Goal: Information Seeking & Learning: Compare options

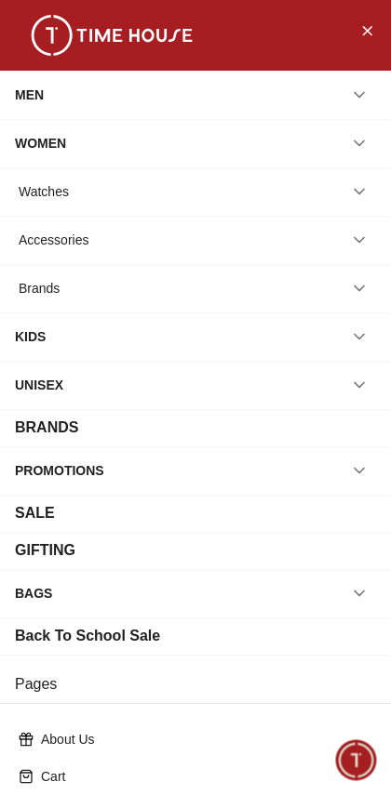
click at [327, 195] on div "Watches" at bounding box center [195, 191] width 361 height 33
click at [366, 188] on icon "button" at bounding box center [359, 191] width 19 height 19
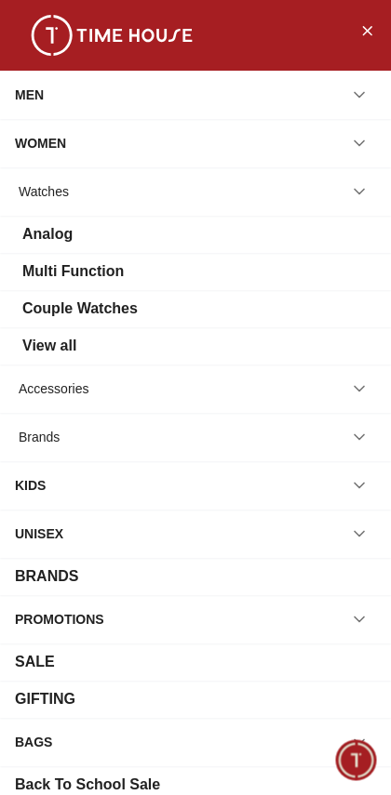
click at [253, 230] on div "Analog" at bounding box center [195, 234] width 361 height 22
click at [366, 33] on icon "Close Menu" at bounding box center [366, 30] width 15 height 23
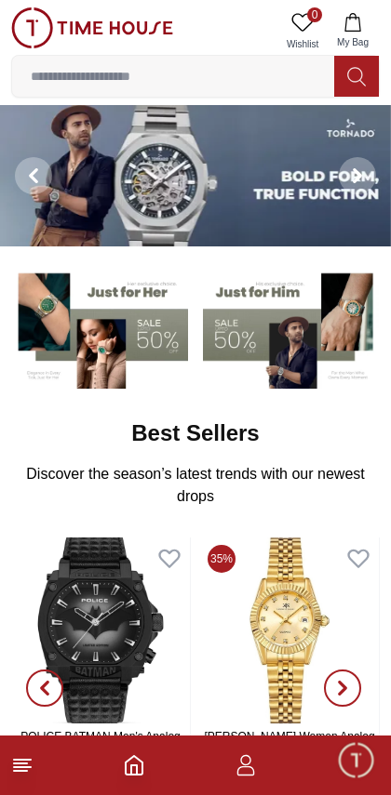
click at [248, 771] on icon "button" at bounding box center [245, 766] width 22 height 22
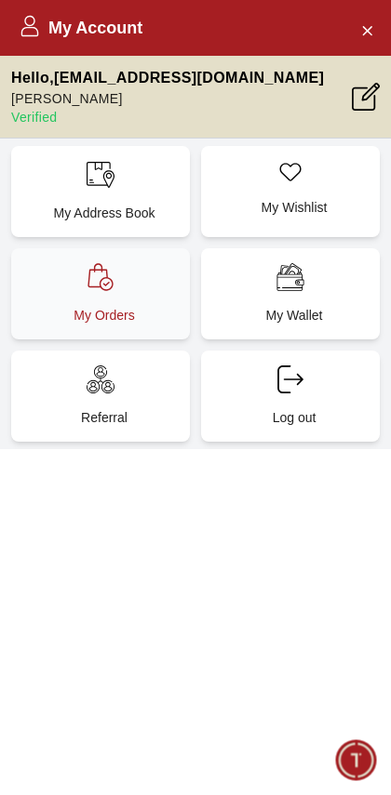
click at [112, 287] on icon at bounding box center [99, 277] width 25 height 28
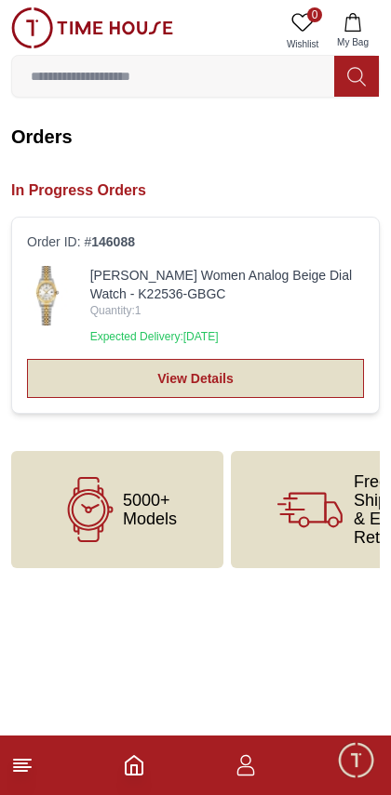
click at [290, 370] on link "View Details" at bounding box center [195, 378] width 337 height 39
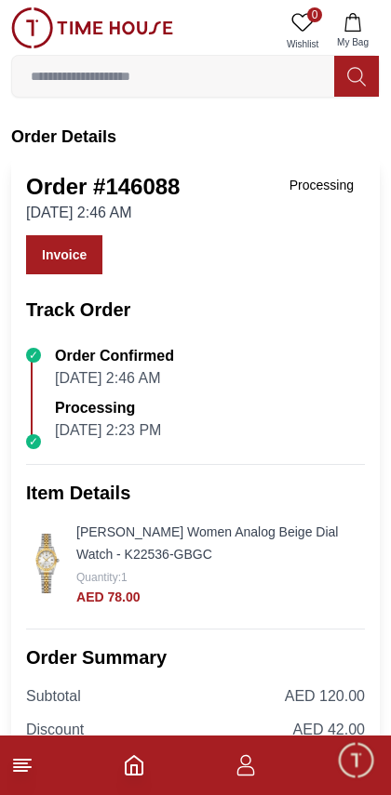
click at [143, 769] on icon "Home" at bounding box center [134, 766] width 22 height 22
click at [261, 769] on footer at bounding box center [195, 766] width 391 height 60
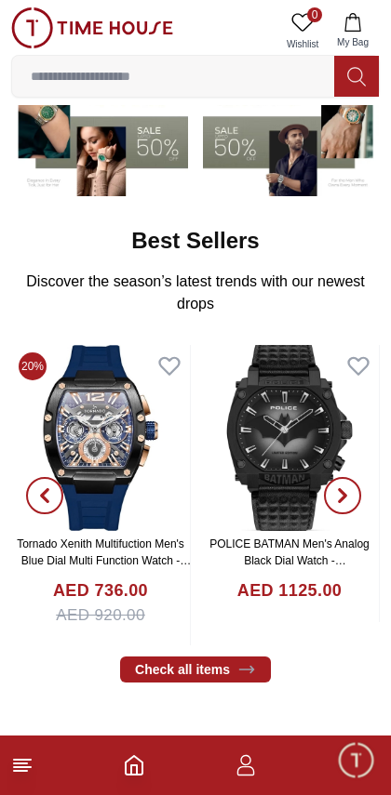
scroll to position [194, 0]
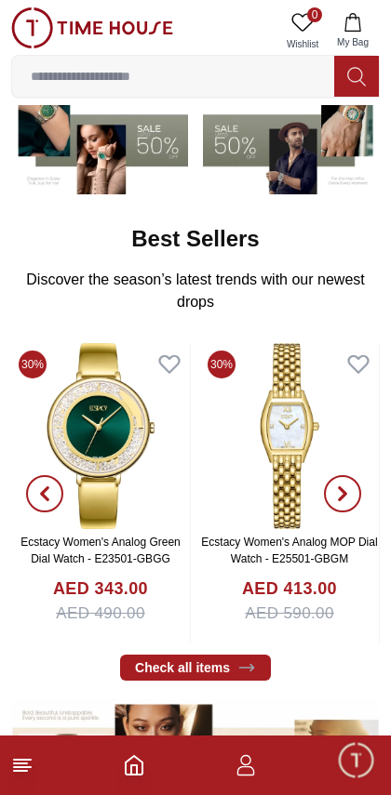
click at [357, 490] on span "button" at bounding box center [342, 493] width 37 height 37
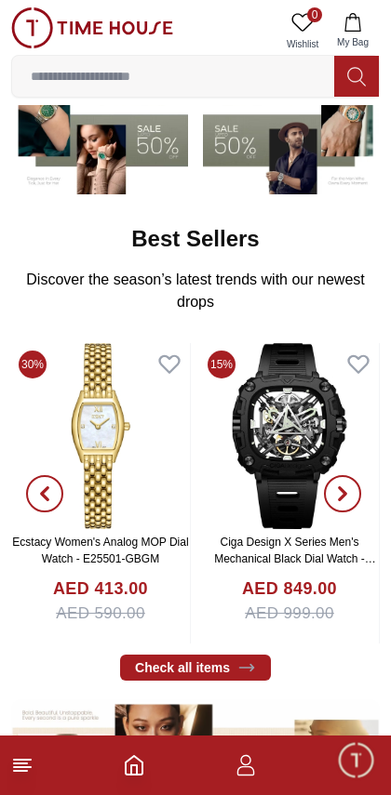
click at [354, 492] on span "button" at bounding box center [342, 493] width 37 height 37
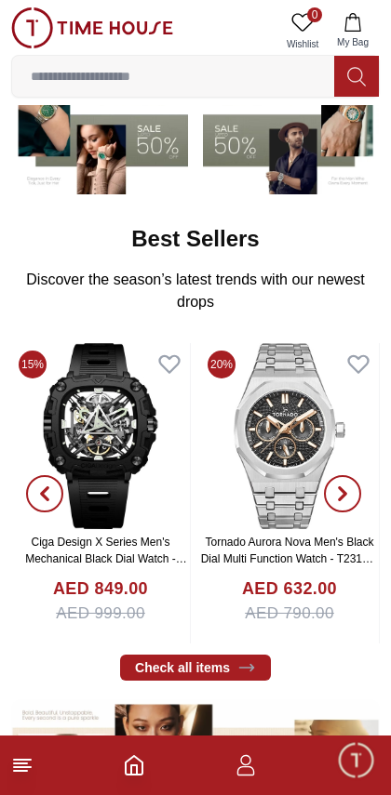
click at [353, 488] on span "button" at bounding box center [342, 493] width 37 height 37
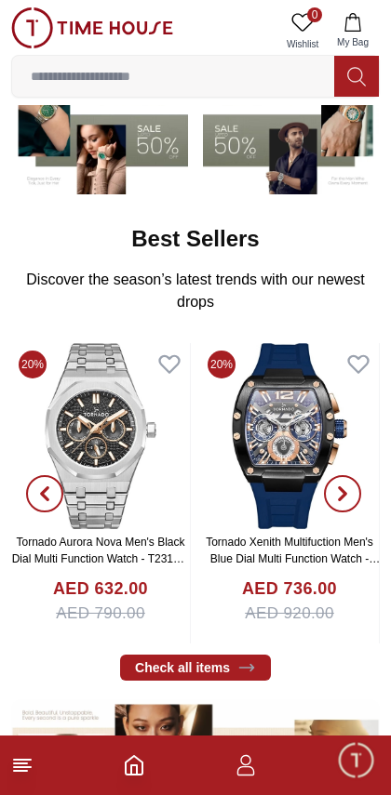
click at [345, 491] on icon "button" at bounding box center [343, 494] width 6 height 12
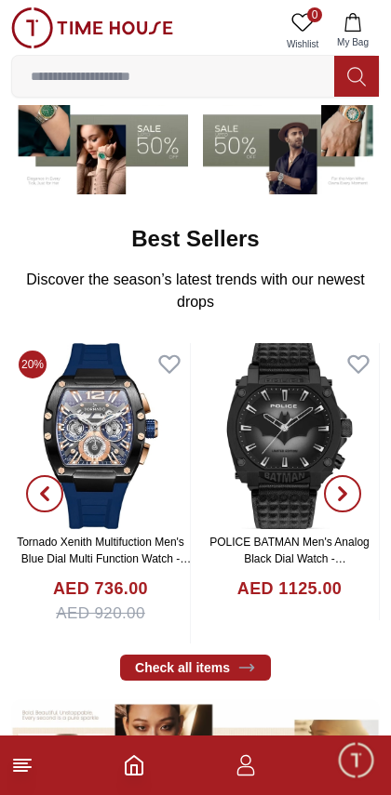
click at [349, 485] on span "button" at bounding box center [342, 493] width 37 height 37
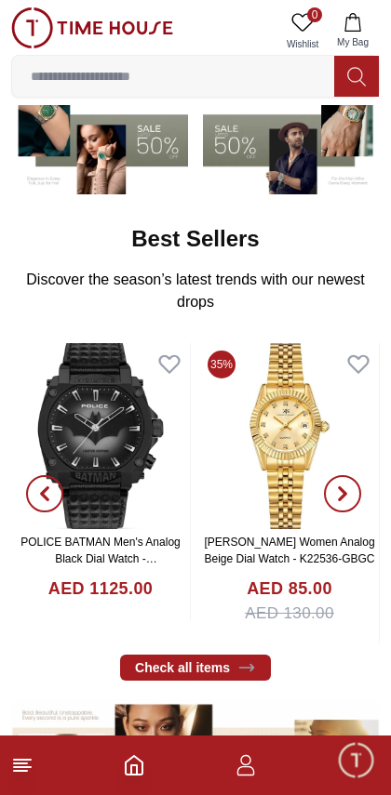
click at [347, 482] on span "button" at bounding box center [342, 493] width 37 height 37
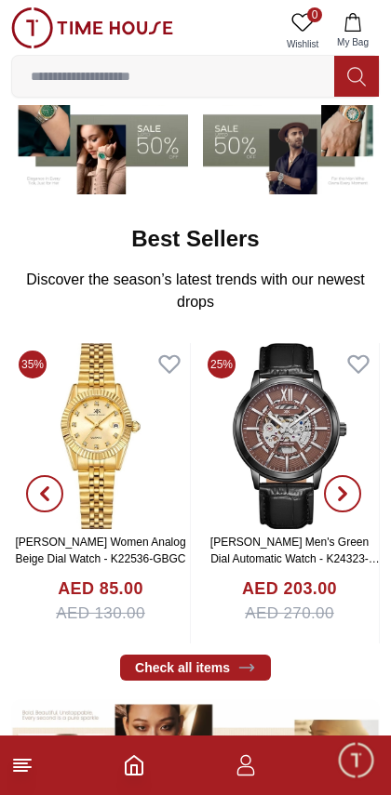
click at [348, 478] on span "button" at bounding box center [342, 493] width 37 height 37
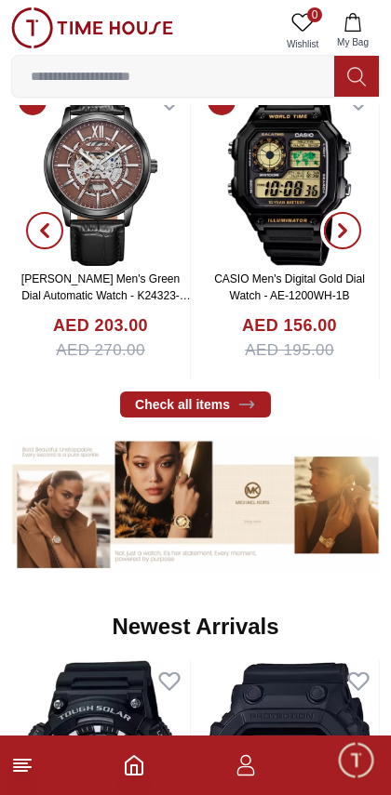
scroll to position [461, 0]
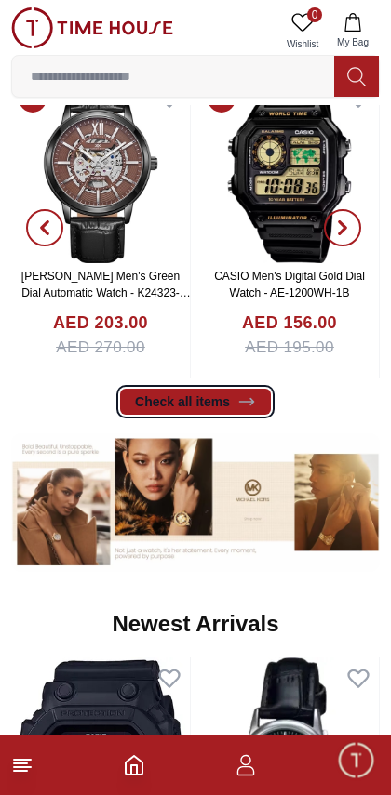
click at [248, 404] on icon at bounding box center [246, 402] width 14 height 7
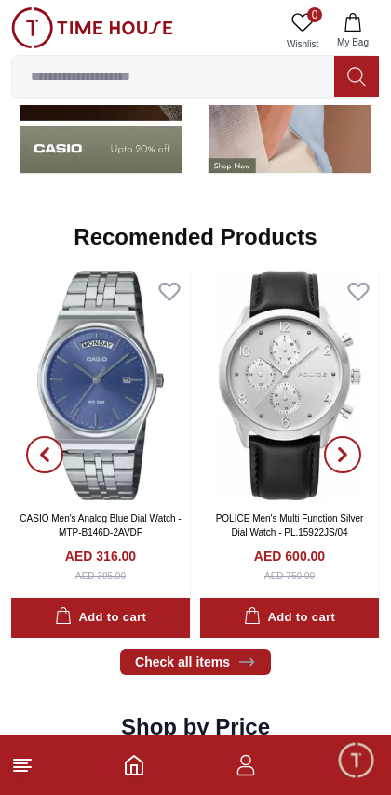
scroll to position [1673, 0]
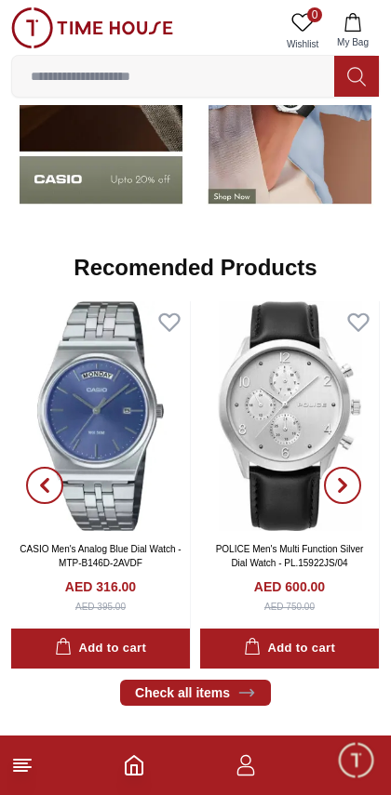
click at [350, 493] on span "button" at bounding box center [342, 485] width 37 height 37
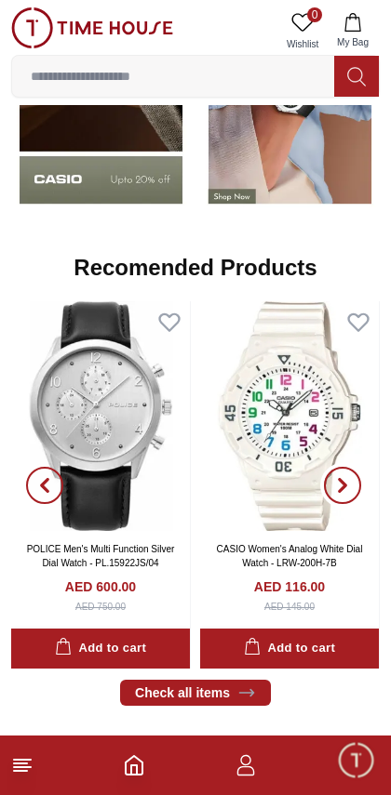
click at [342, 487] on icon "button" at bounding box center [343, 485] width 6 height 12
click at [349, 481] on icon "button" at bounding box center [342, 485] width 15 height 15
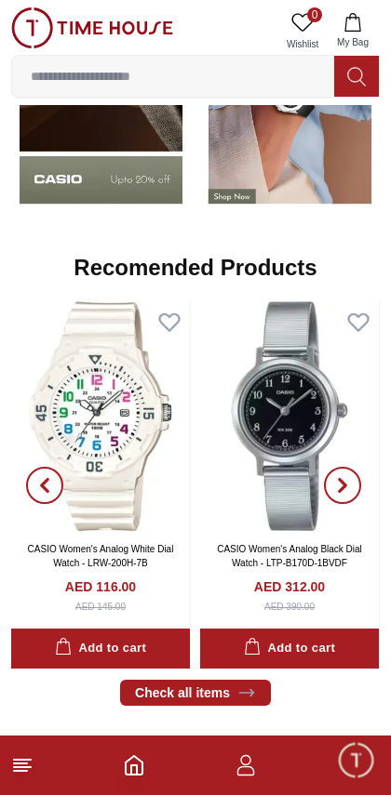
click at [345, 485] on icon "button" at bounding box center [343, 485] width 6 height 12
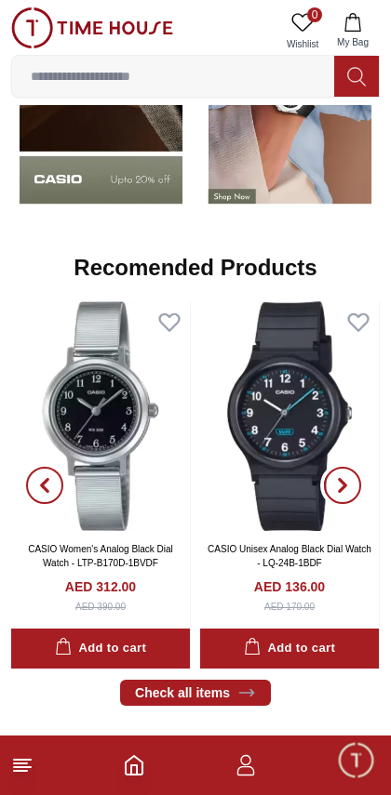
click at [353, 485] on span "button" at bounding box center [342, 485] width 37 height 37
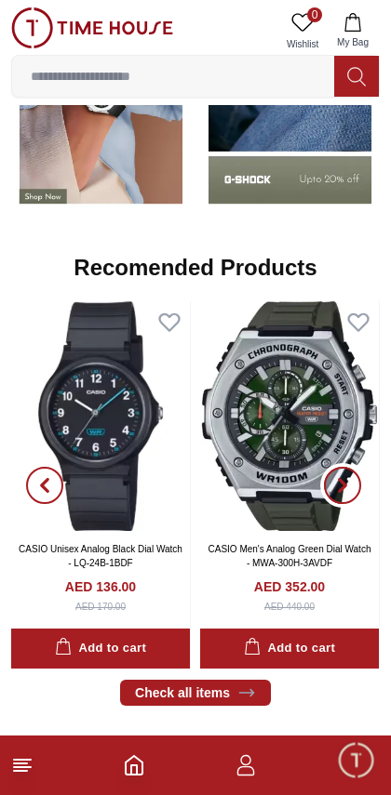
click at [359, 478] on span "button" at bounding box center [342, 485] width 37 height 37
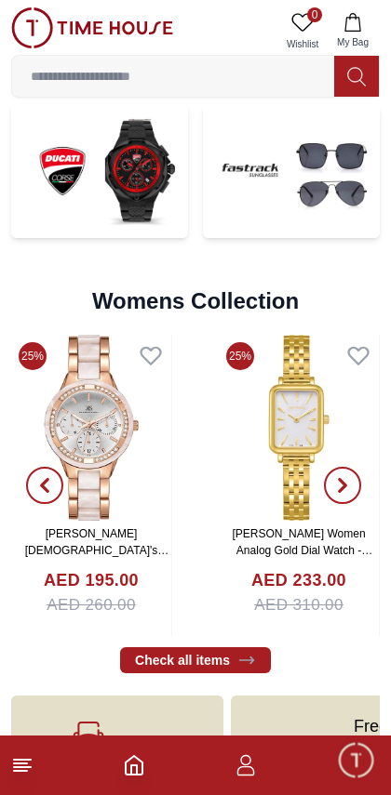
scroll to position [4029, 0]
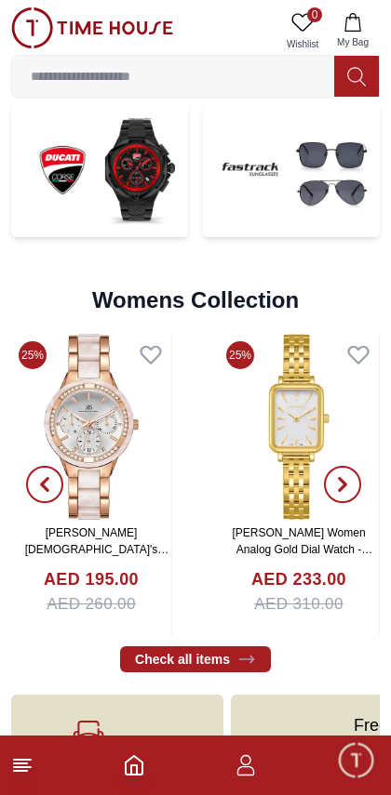
click at [354, 478] on span "button" at bounding box center [342, 484] width 37 height 37
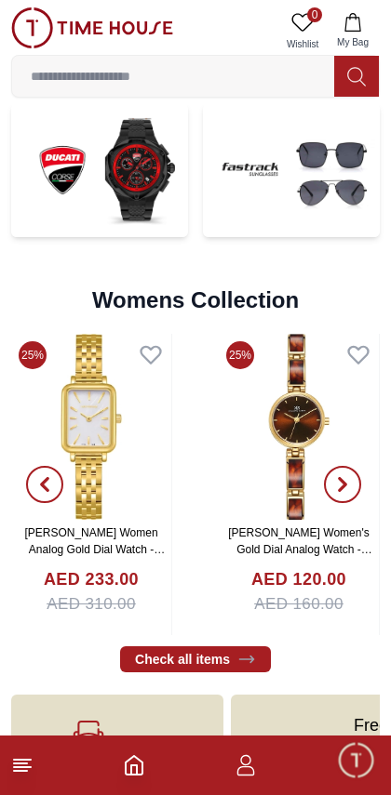
click at [354, 490] on span "button" at bounding box center [342, 484] width 37 height 37
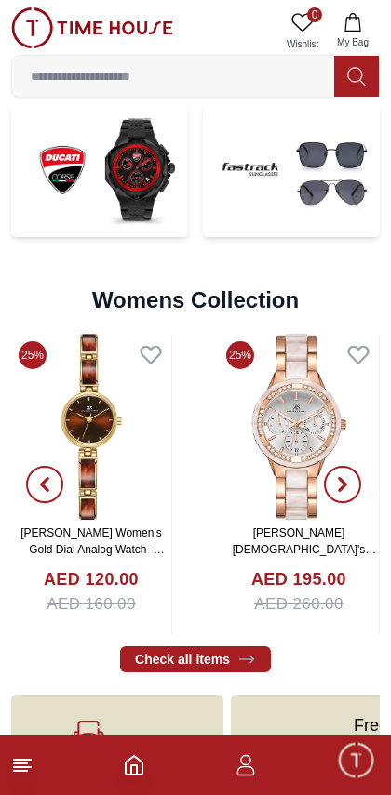
click at [350, 485] on span "button" at bounding box center [342, 484] width 37 height 37
click at [353, 491] on span "button" at bounding box center [342, 484] width 37 height 37
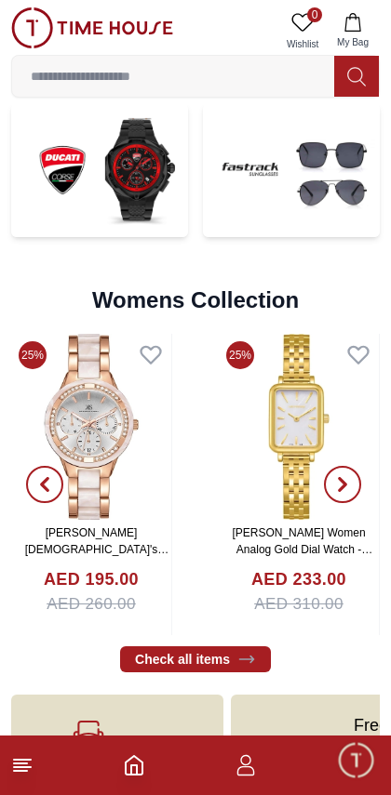
click at [347, 485] on icon "button" at bounding box center [342, 484] width 15 height 15
click at [355, 477] on span "button" at bounding box center [342, 484] width 37 height 37
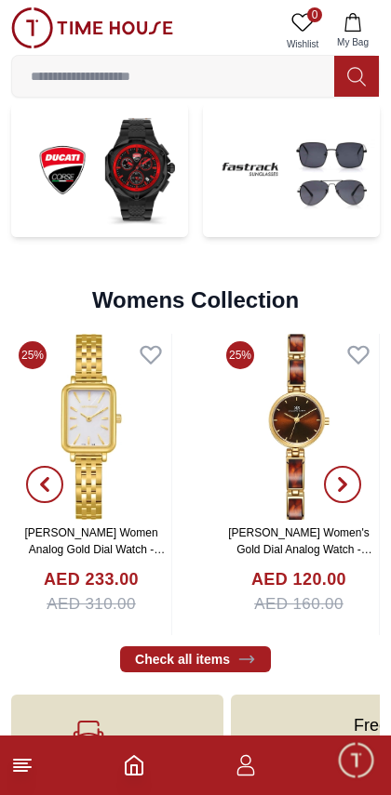
click at [350, 485] on span "button" at bounding box center [342, 484] width 37 height 37
click at [357, 476] on span "button" at bounding box center [342, 484] width 37 height 37
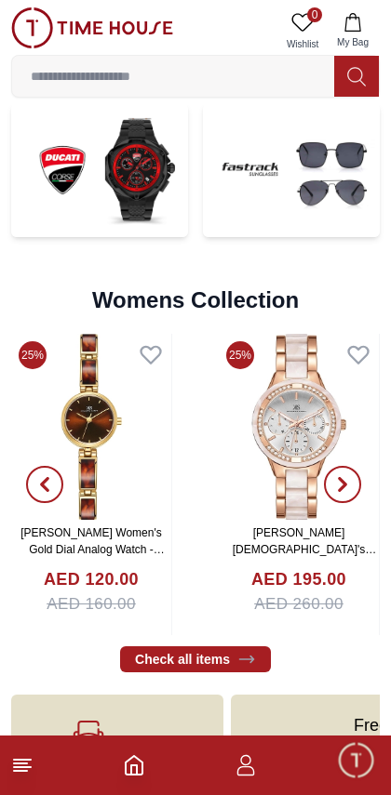
click at [345, 483] on icon "button" at bounding box center [343, 485] width 6 height 12
click at [348, 480] on icon "button" at bounding box center [342, 484] width 15 height 15
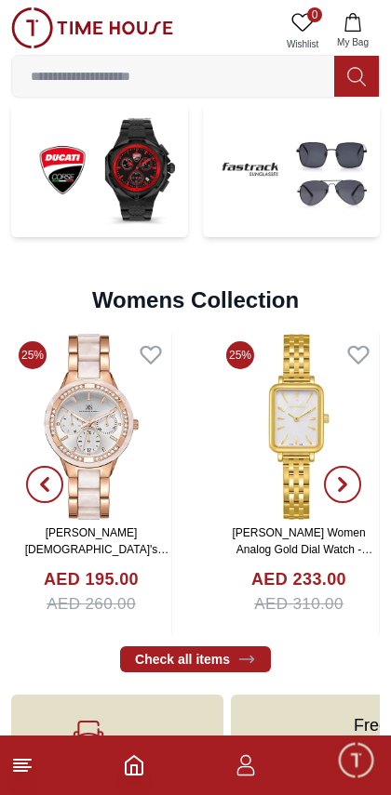
click at [346, 482] on icon "button" at bounding box center [342, 484] width 15 height 15
click at [352, 481] on span "button" at bounding box center [342, 484] width 37 height 37
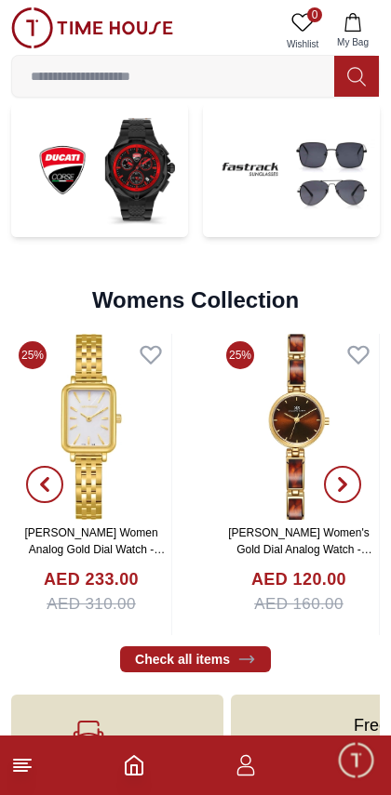
click at [355, 479] on span "button" at bounding box center [342, 484] width 37 height 37
click at [356, 479] on span "button" at bounding box center [342, 484] width 37 height 37
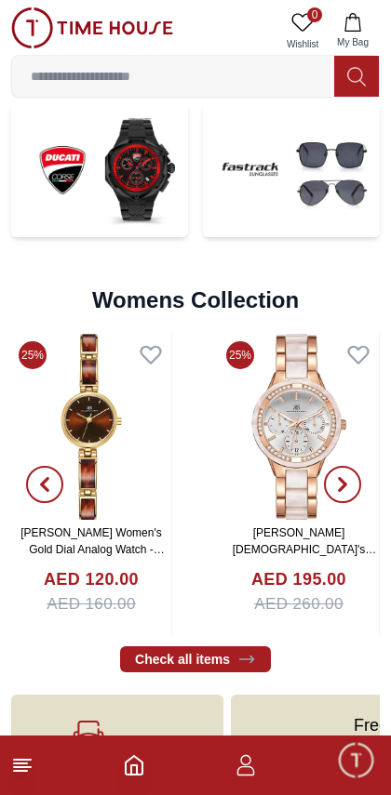
click at [356, 479] on span "button" at bounding box center [342, 484] width 37 height 37
click at [348, 484] on icon "button" at bounding box center [342, 484] width 15 height 15
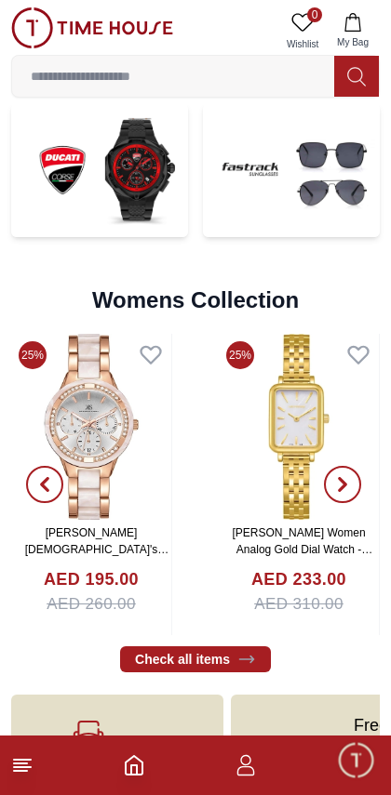
scroll to position [4120, 0]
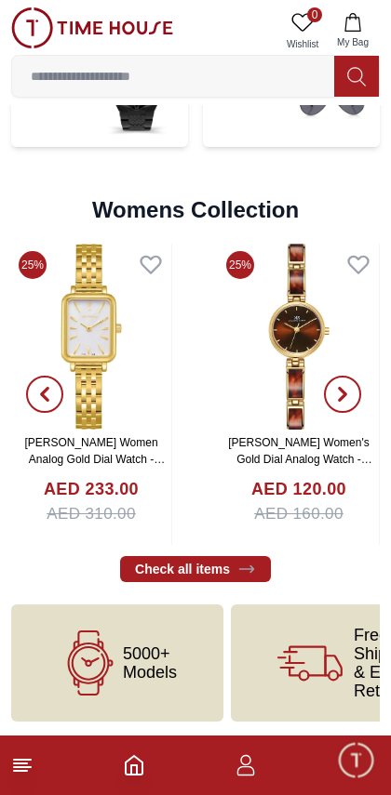
click at [11, 771] on icon at bounding box center [22, 766] width 22 height 22
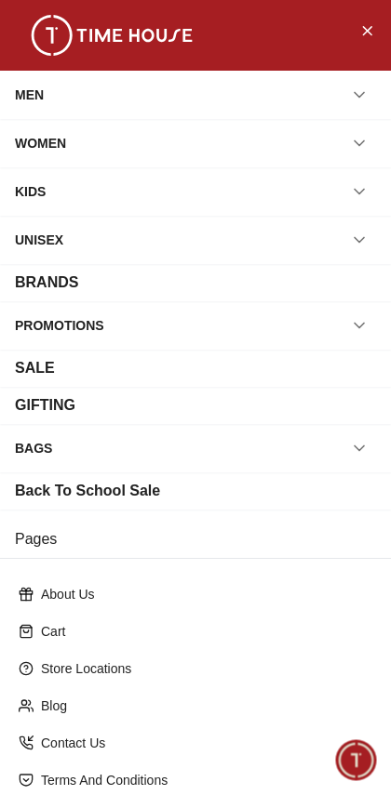
click at [364, 773] on span "Minimize live chat window" at bounding box center [355, 760] width 54 height 54
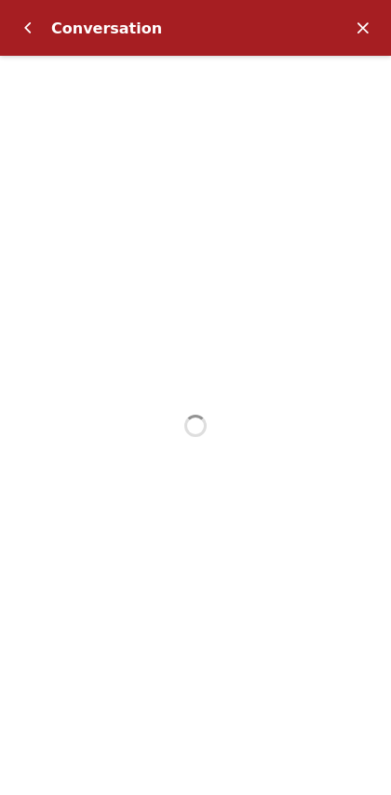
click at [357, 19] on em "Minimize" at bounding box center [362, 27] width 37 height 37
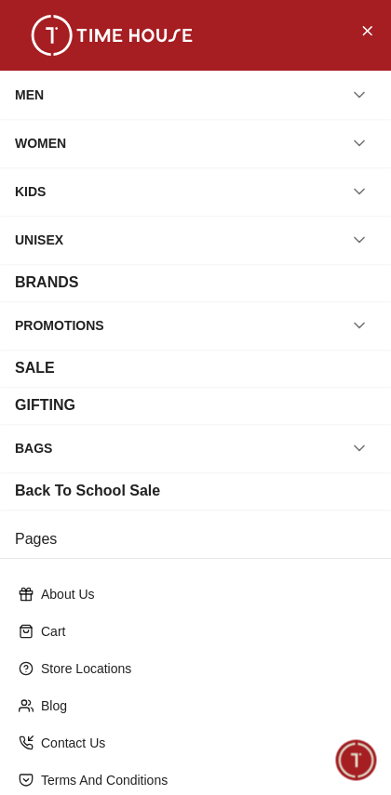
click at [370, 140] on button "button" at bounding box center [358, 143] width 33 height 33
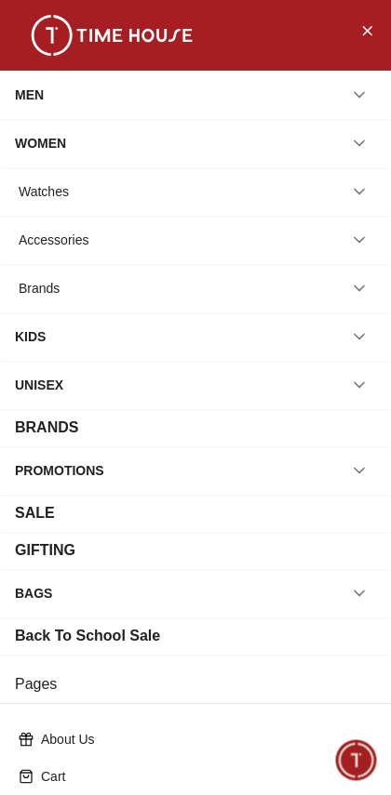
click at [355, 207] on button "button" at bounding box center [358, 191] width 33 height 33
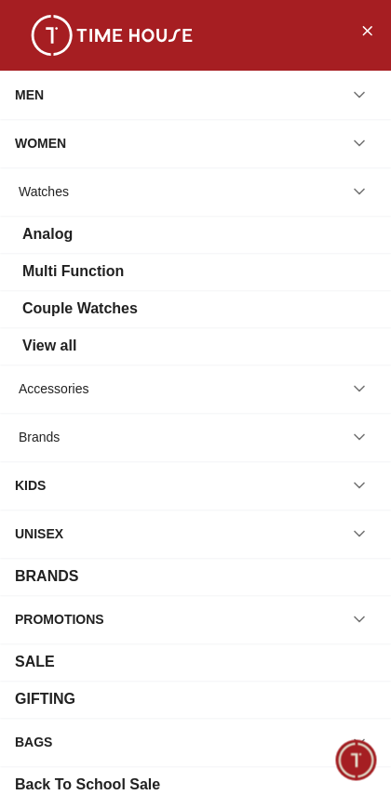
click at [50, 299] on div "Couple Watches" at bounding box center [79, 309] width 115 height 22
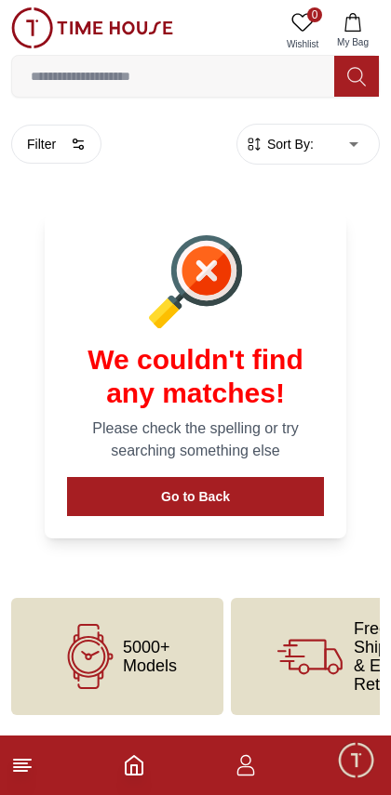
click at [20, 771] on line at bounding box center [20, 771] width 13 height 0
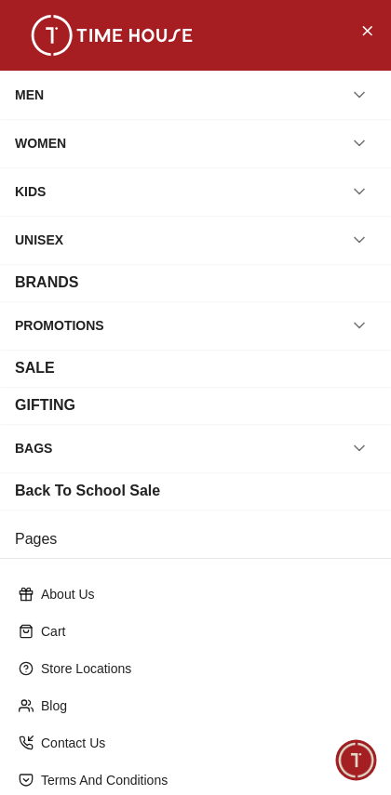
click at [358, 148] on icon "button" at bounding box center [359, 143] width 19 height 19
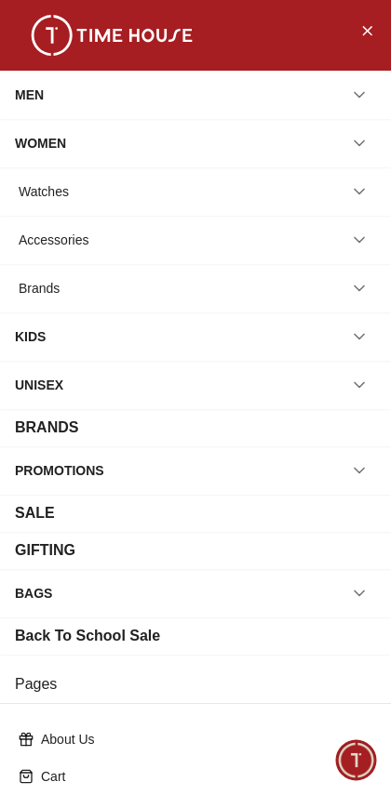
click at [354, 185] on icon "button" at bounding box center [359, 191] width 19 height 19
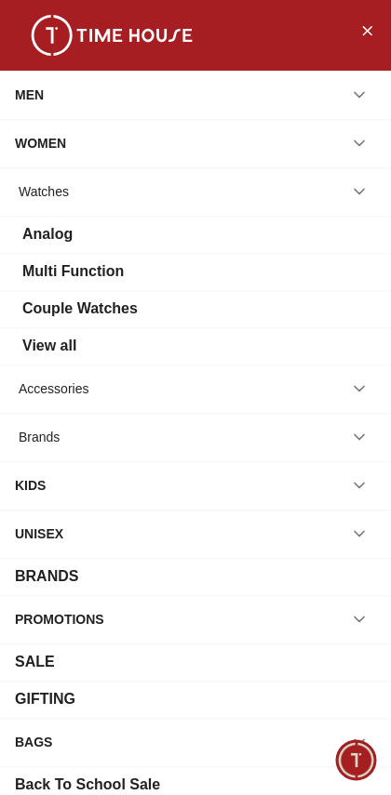
click at [32, 236] on div "Analog" at bounding box center [47, 234] width 50 height 22
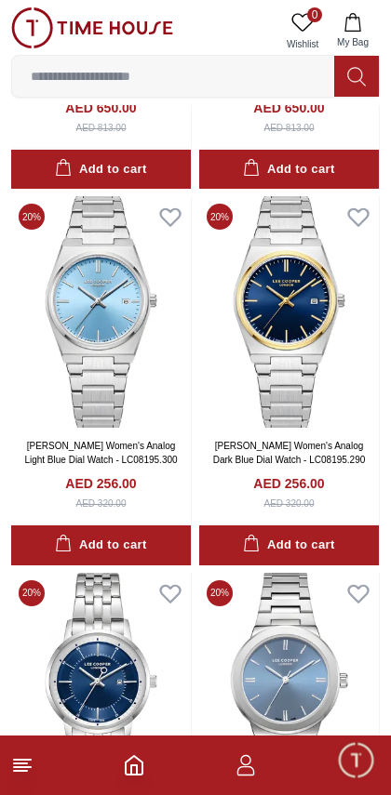
scroll to position [2624, 0]
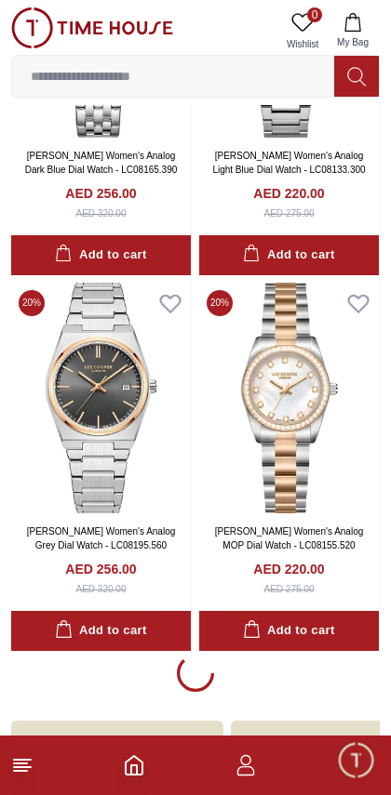
scroll to position [3346, 0]
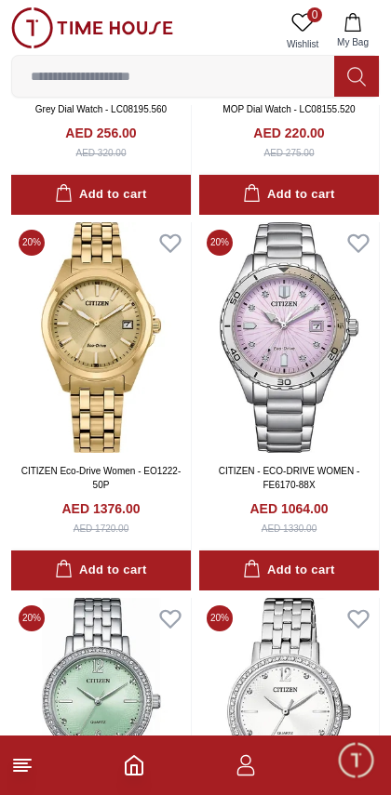
scroll to position [3723, 0]
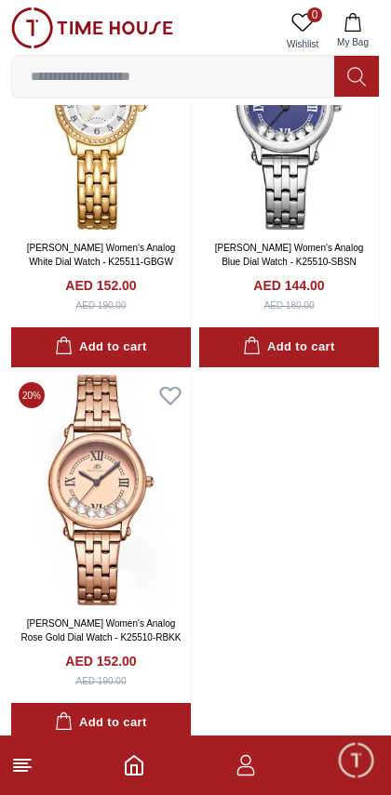
scroll to position [18442, 0]
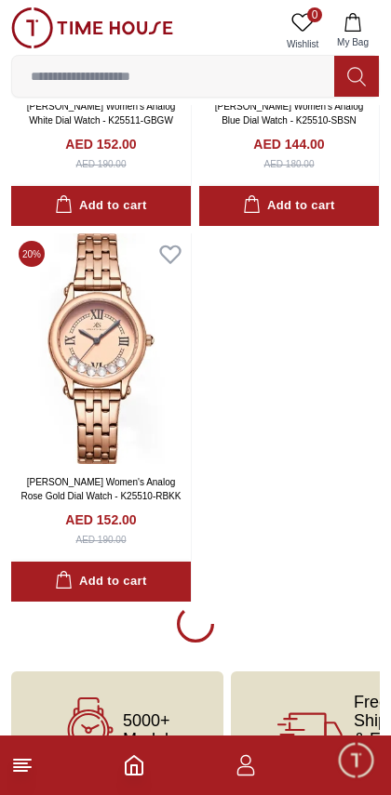
scroll to position [18376, 0]
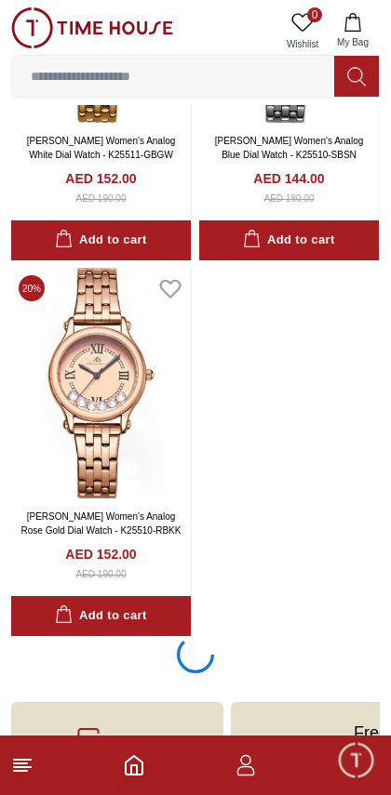
scroll to position [18342, 0]
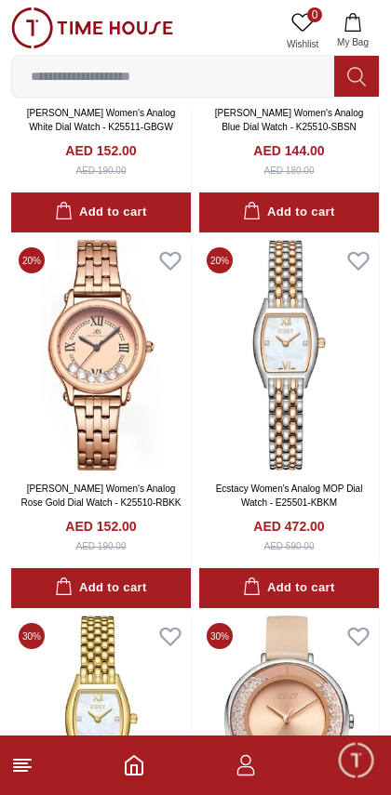
scroll to position [18424, 0]
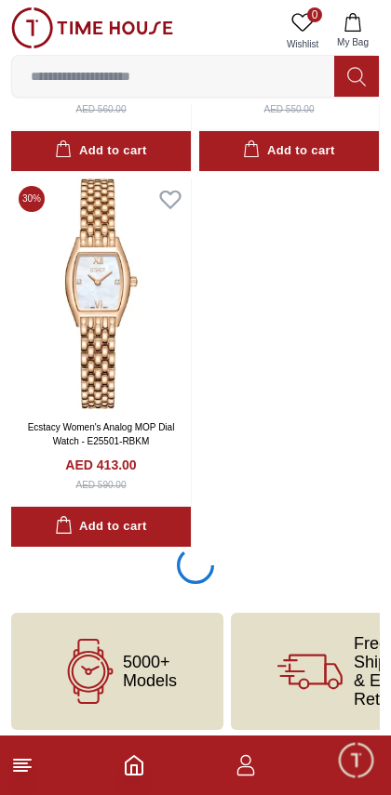
scroll to position [33469, 0]
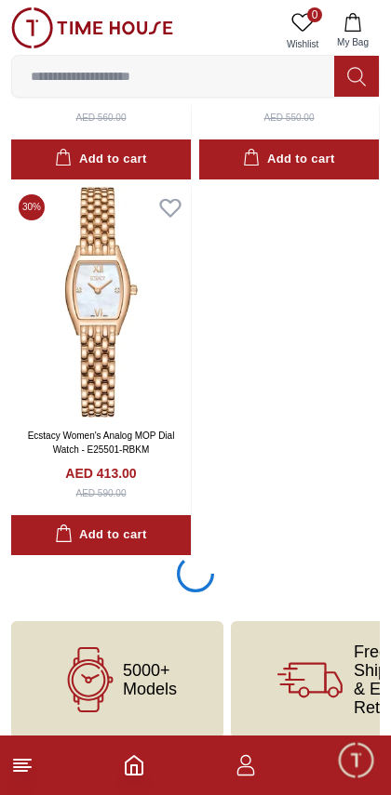
scroll to position [33436, 0]
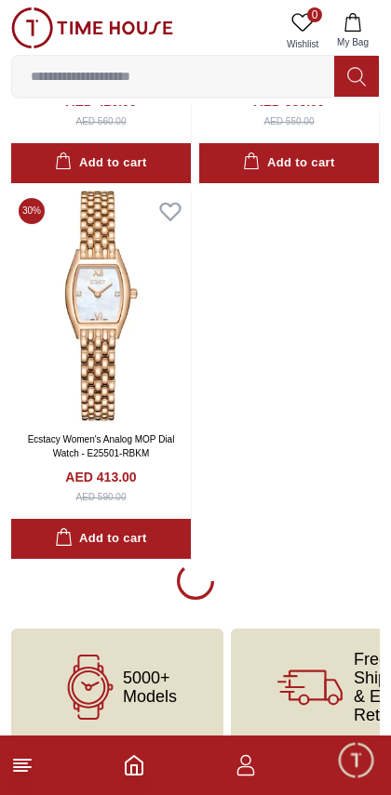
scroll to position [33452, 0]
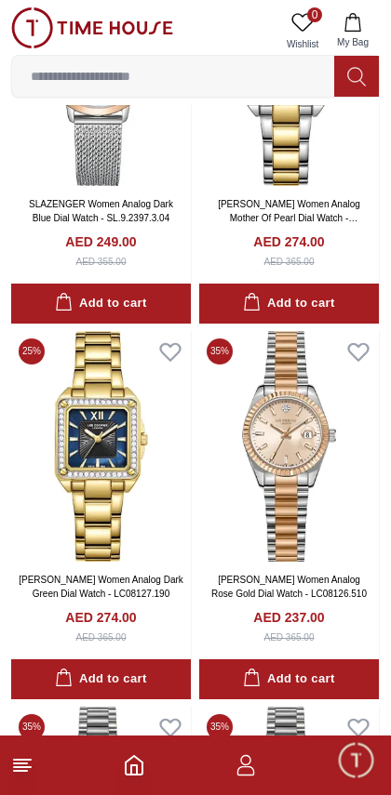
scroll to position [35207, 0]
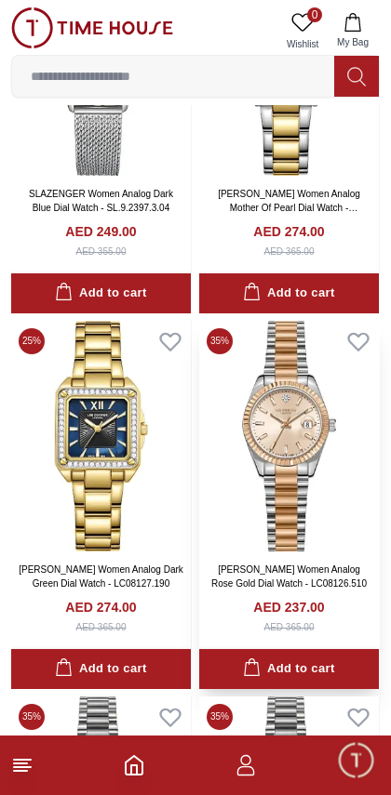
click at [269, 455] on img at bounding box center [289, 436] width 180 height 231
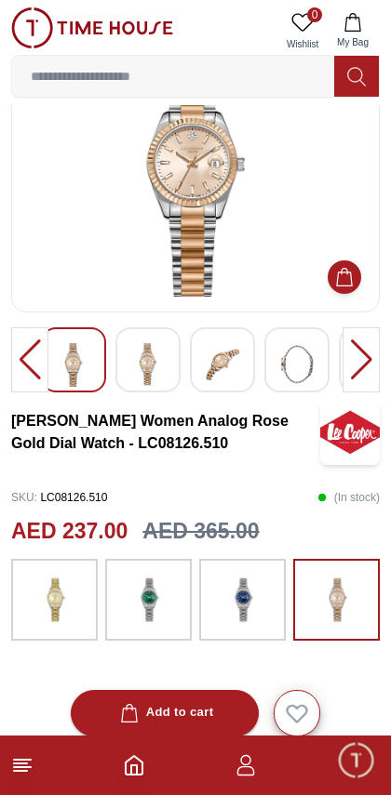
scroll to position [136, 0]
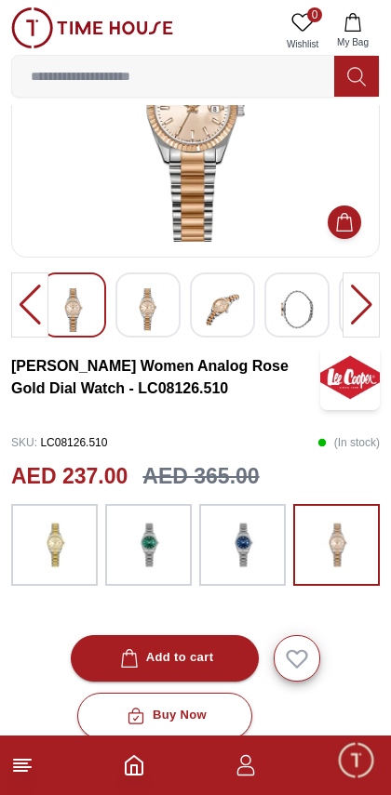
click at [43, 541] on img at bounding box center [55, 545] width 47 height 63
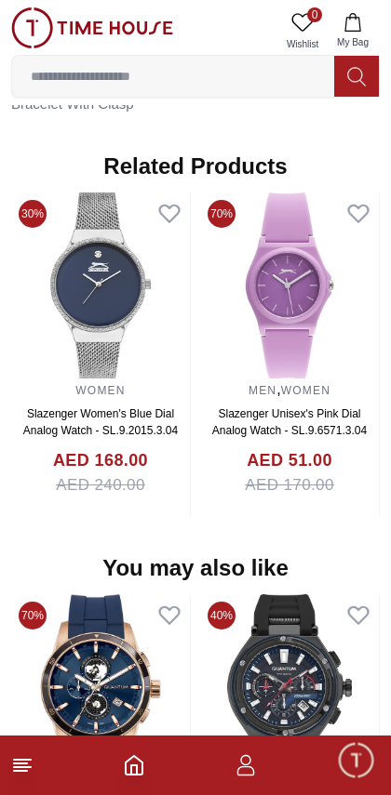
scroll to position [1463, 0]
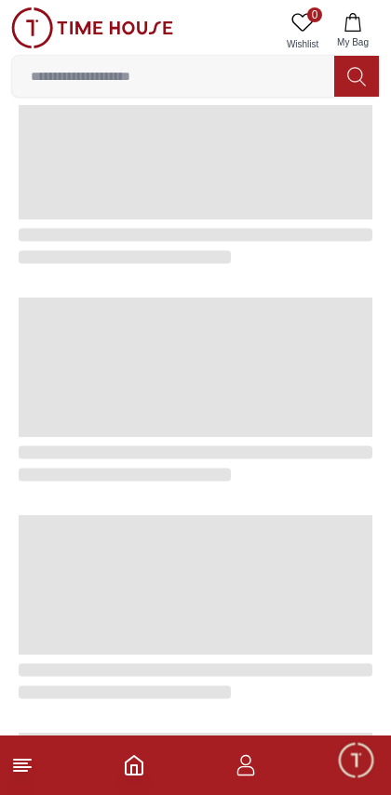
scroll to position [1591, 0]
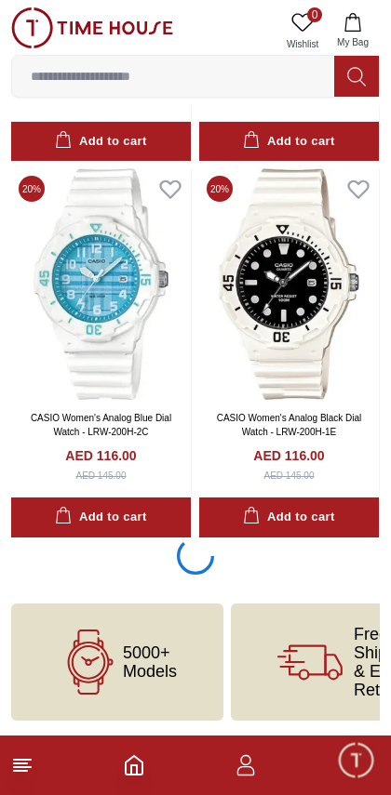
scroll to position [44757, 0]
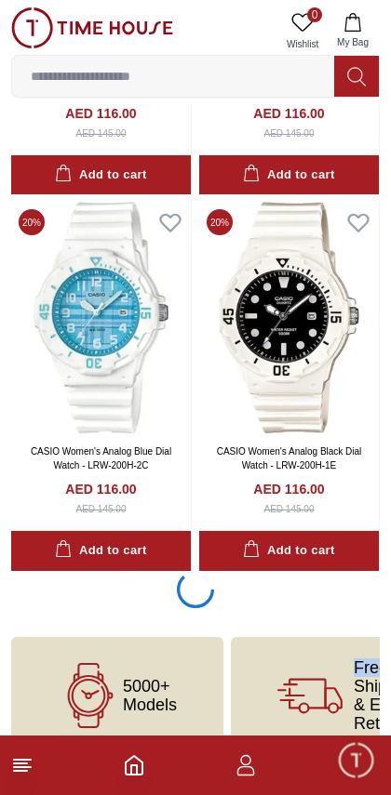
scroll to position [44700, 0]
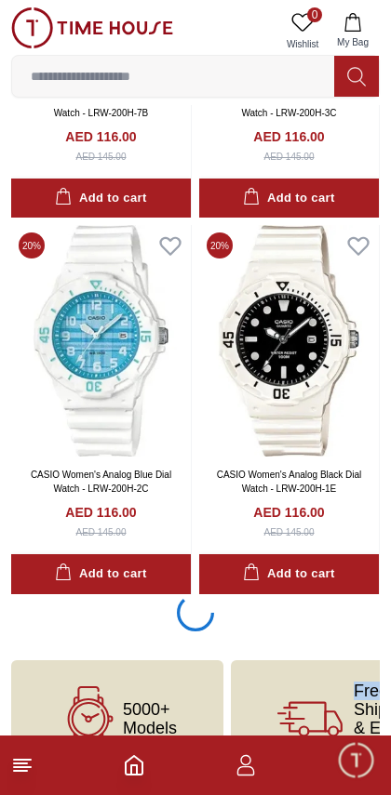
scroll to position [44714, 0]
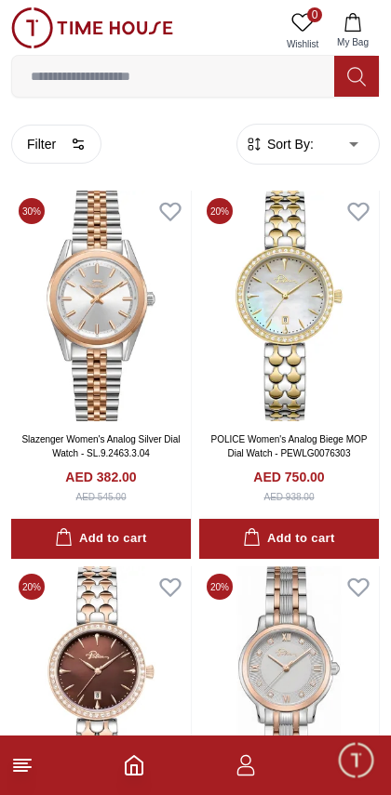
scroll to position [44714, 0]
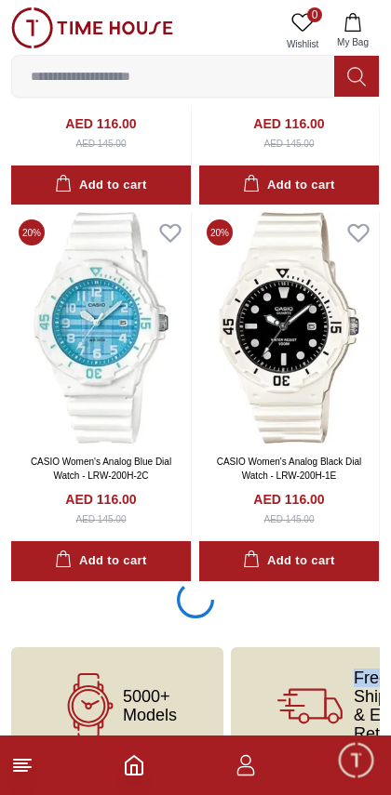
click at [22, 771] on line at bounding box center [20, 771] width 13 height 0
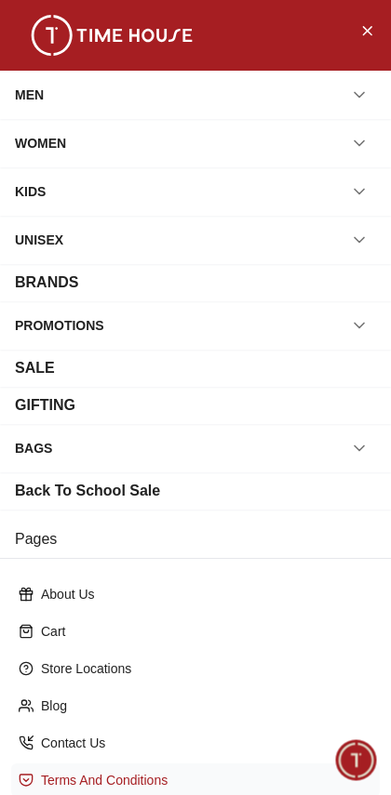
click at [18, 774] on div "Terms And Conditions" at bounding box center [195, 780] width 368 height 33
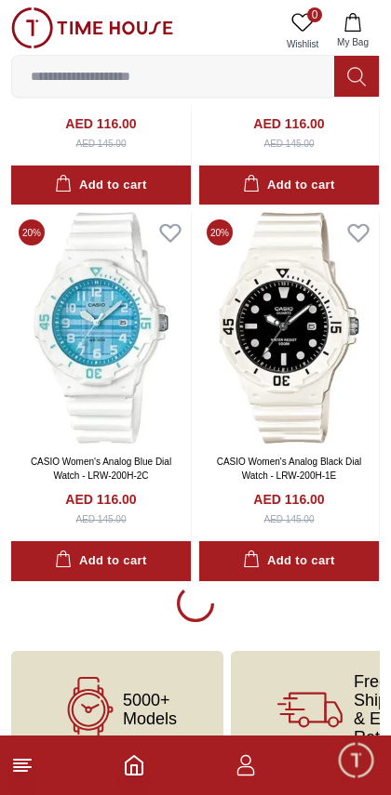
click at [15, 762] on icon at bounding box center [22, 766] width 22 height 22
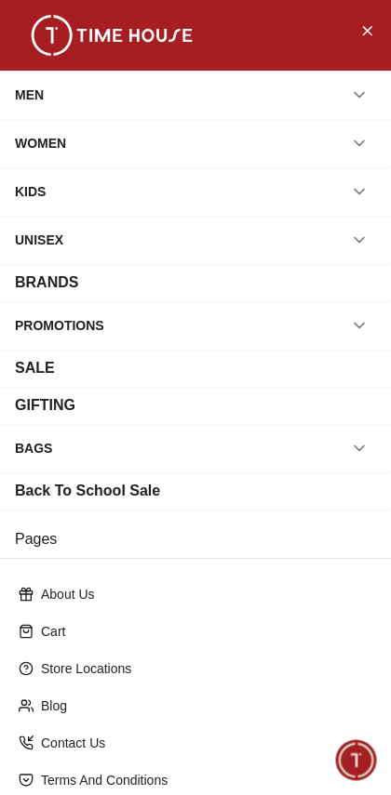
click at [367, 230] on button "button" at bounding box center [358, 239] width 33 height 33
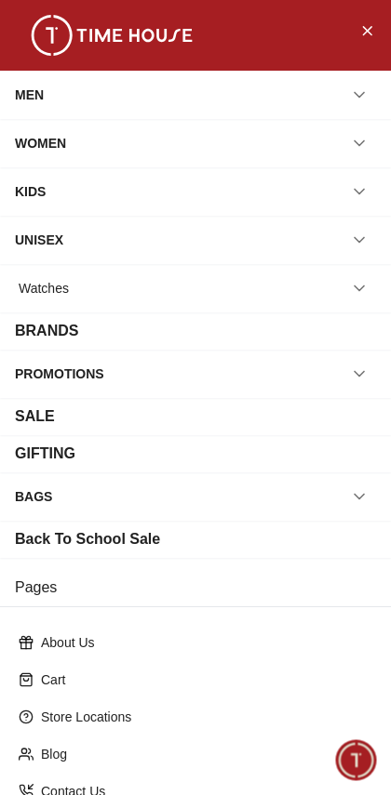
click at [362, 378] on icon "button" at bounding box center [359, 374] width 19 height 19
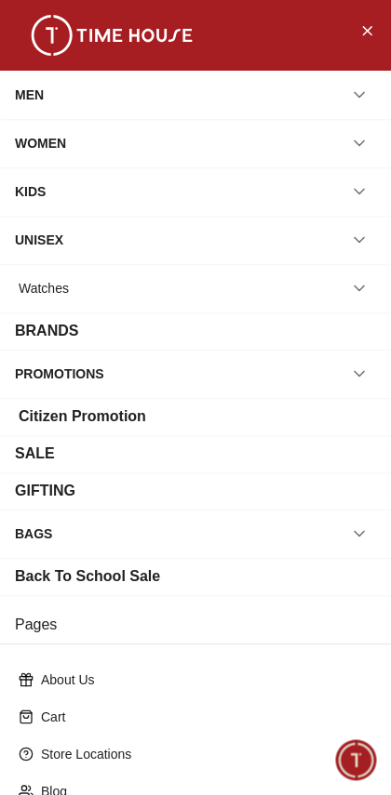
click at [33, 452] on div "SALE" at bounding box center [35, 454] width 40 height 22
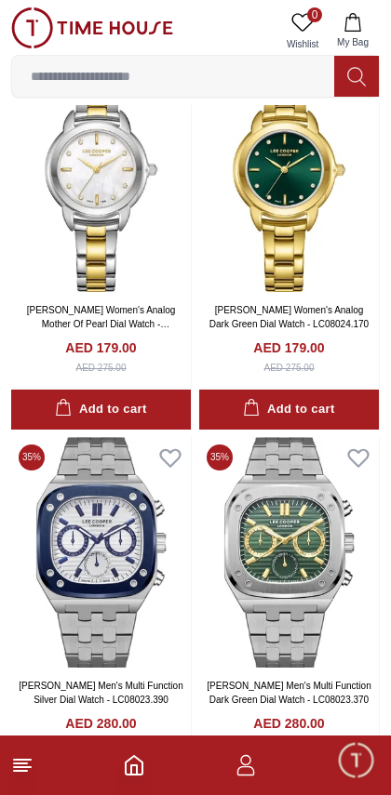
scroll to position [3311, 0]
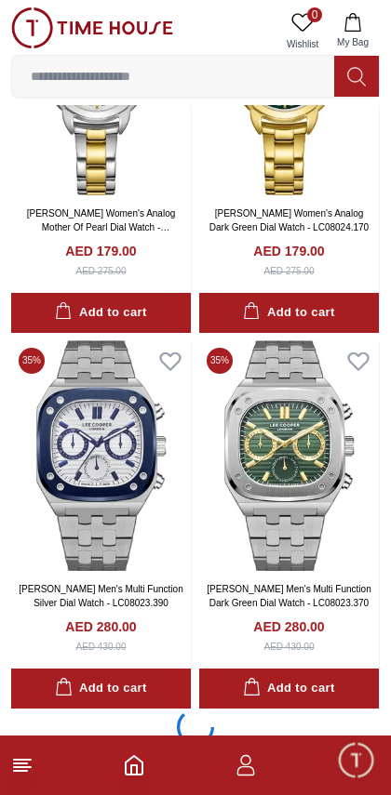
scroll to position [3560, 0]
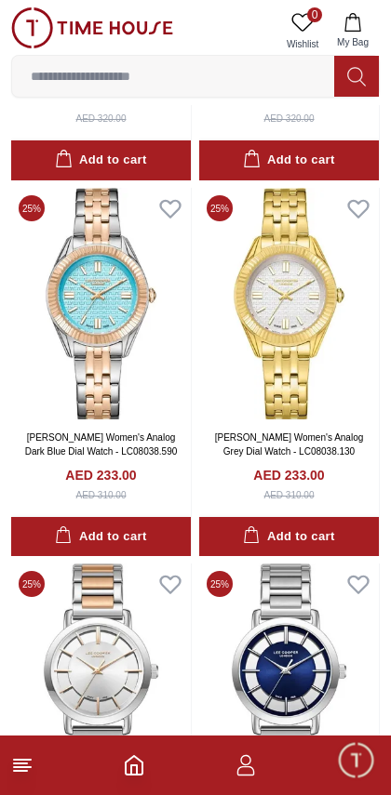
scroll to position [13315, 0]
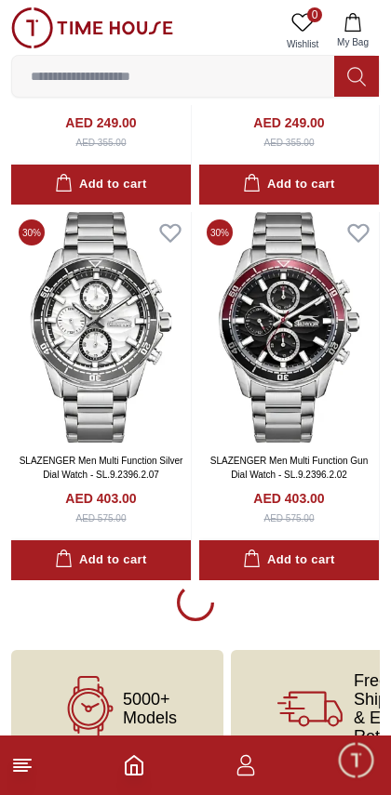
scroll to position [18554, 0]
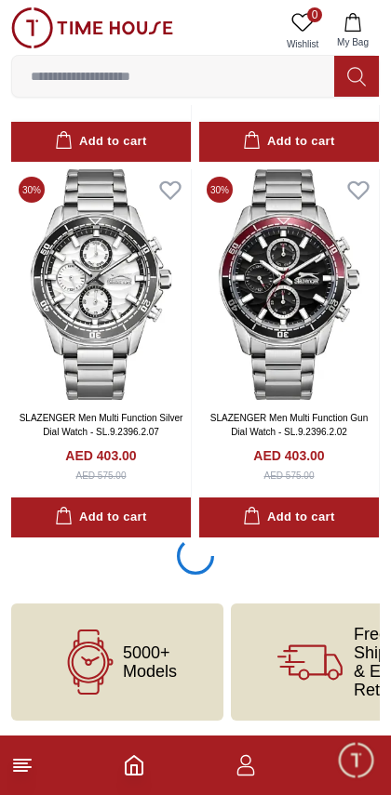
scroll to position [18597, 0]
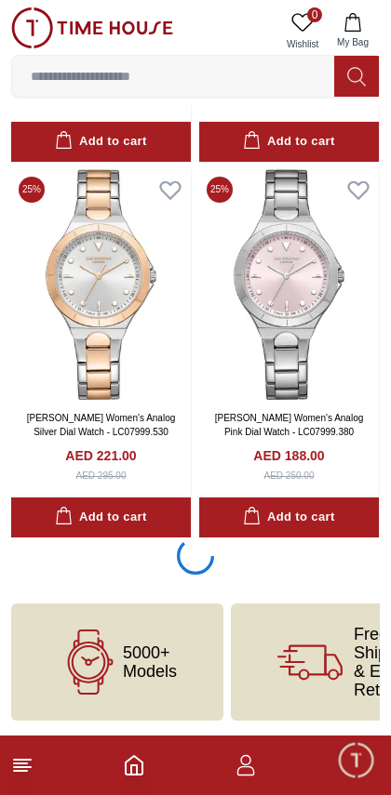
scroll to position [29874, 0]
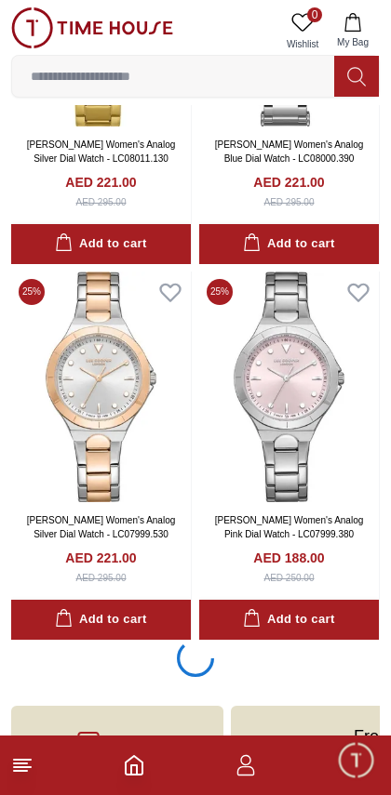
scroll to position [29766, 0]
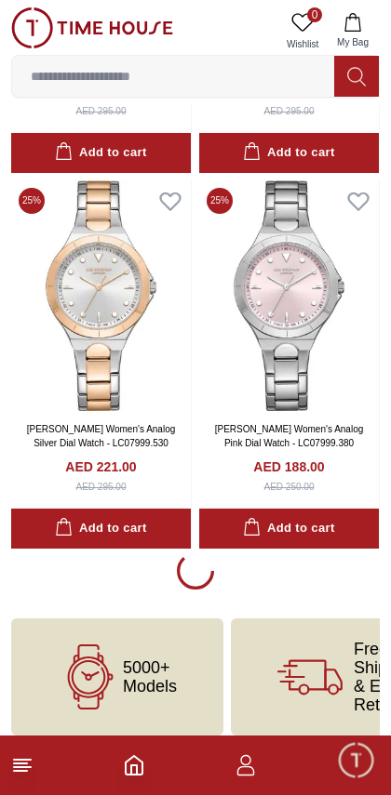
scroll to position [29868, 0]
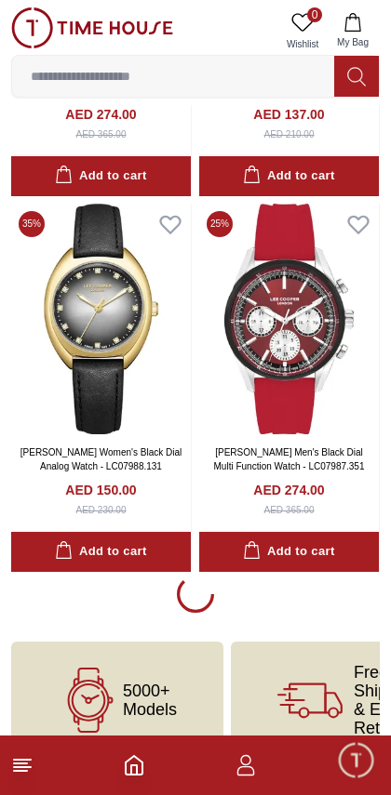
scroll to position [41116, 0]
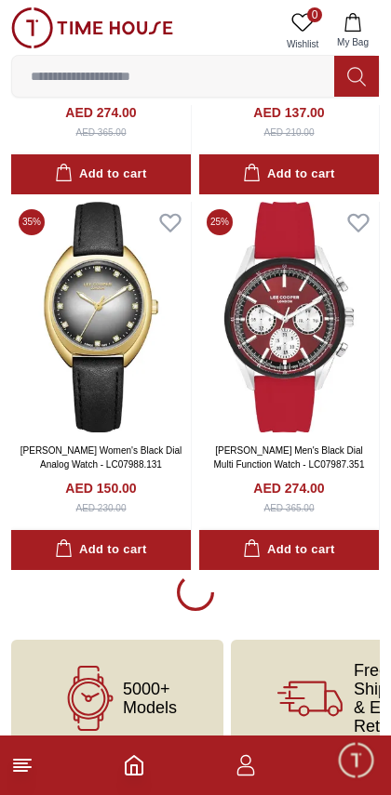
scroll to position [41119, 0]
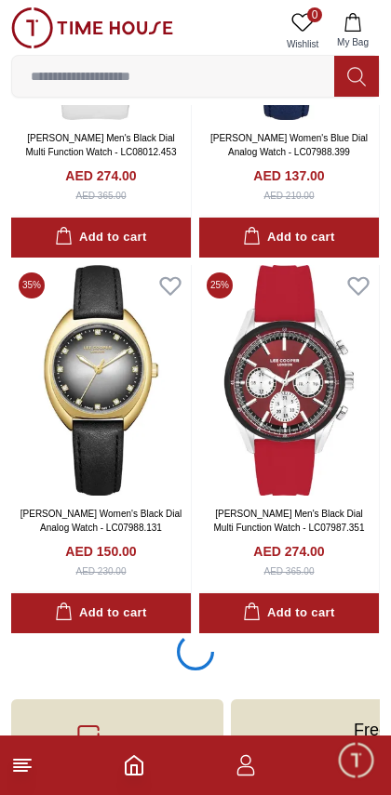
scroll to position [41050, 0]
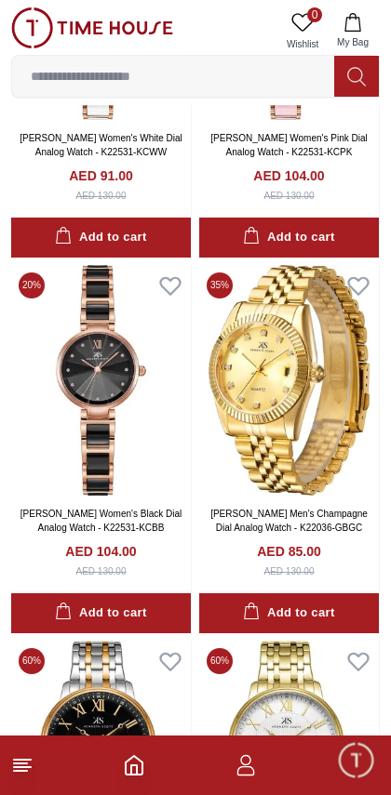
scroll to position [51208, 0]
click at [342, 446] on img at bounding box center [289, 380] width 180 height 231
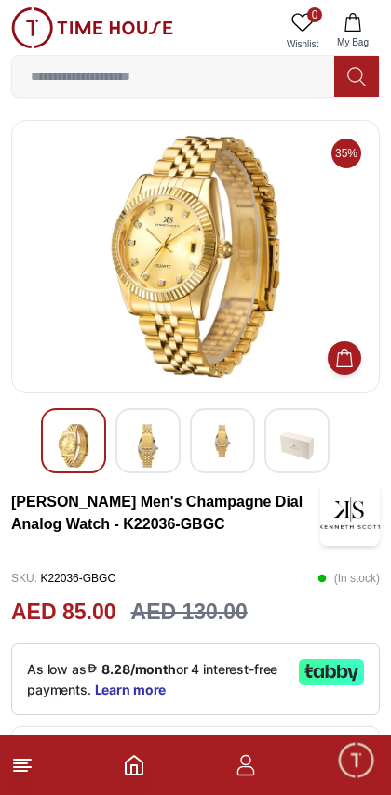
click at [144, 441] on img at bounding box center [147, 446] width 33 height 44
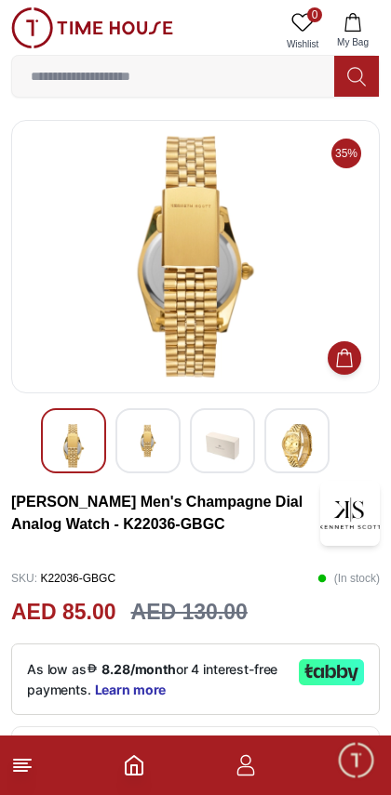
click at [299, 436] on img at bounding box center [296, 446] width 33 height 44
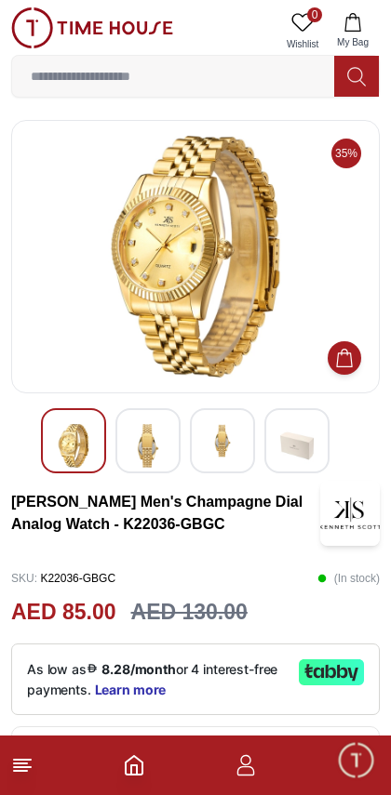
click at [238, 438] on img at bounding box center [222, 440] width 33 height 33
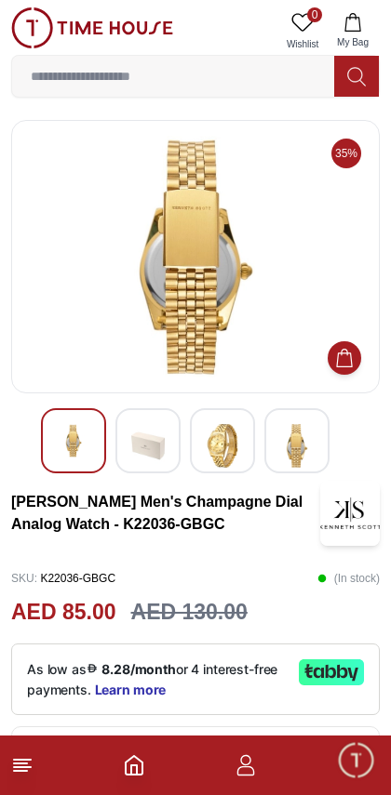
click at [155, 448] on img at bounding box center [147, 446] width 33 height 44
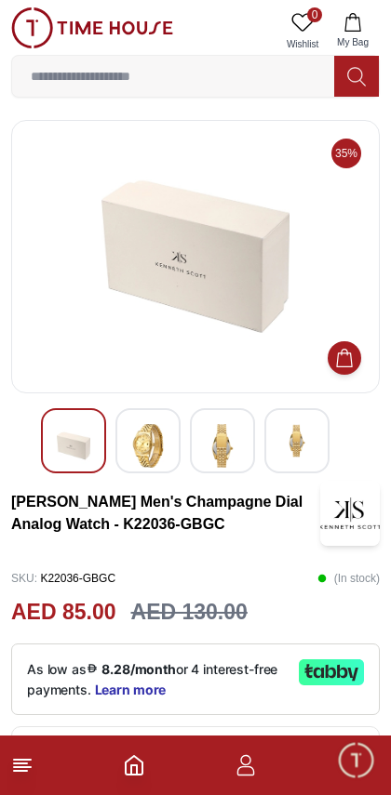
click at [226, 433] on img at bounding box center [222, 446] width 33 height 44
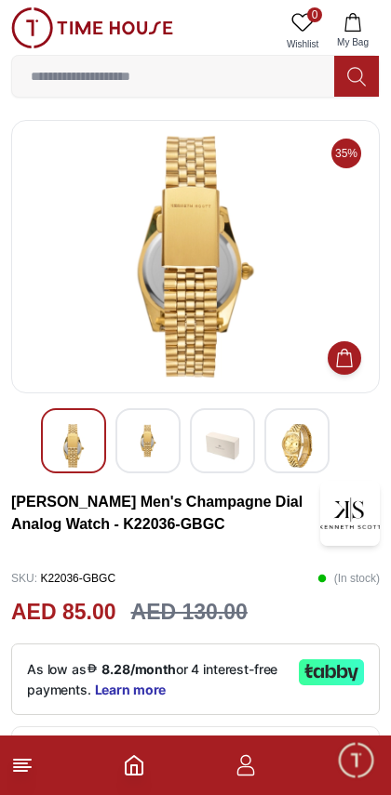
click at [145, 441] on img at bounding box center [147, 440] width 33 height 33
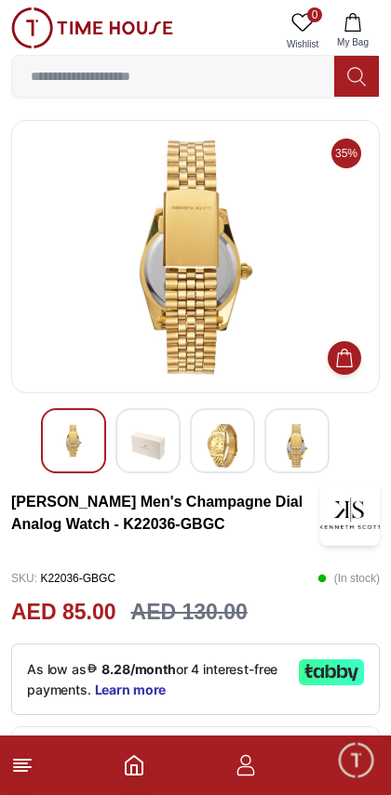
click at [71, 454] on img at bounding box center [73, 440] width 33 height 33
click at [147, 448] on img at bounding box center [147, 446] width 33 height 44
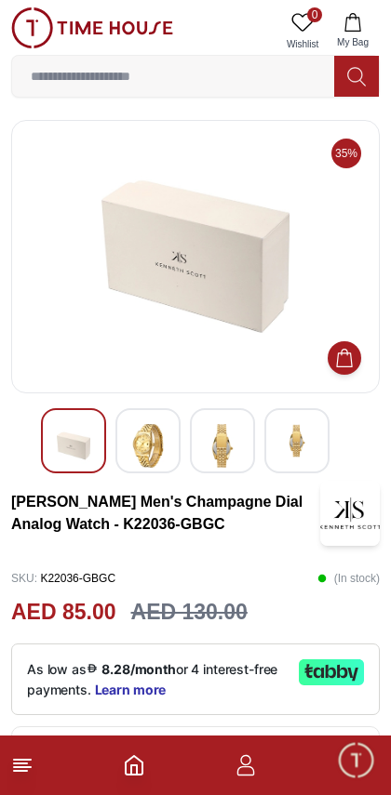
click at [224, 438] on img at bounding box center [222, 446] width 33 height 44
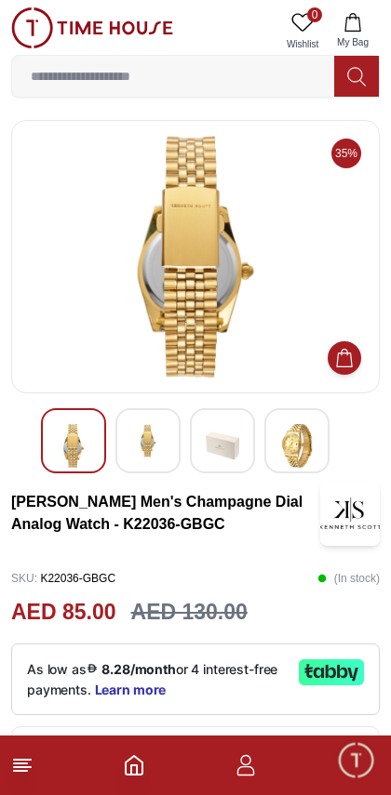
click at [302, 457] on img at bounding box center [296, 446] width 33 height 44
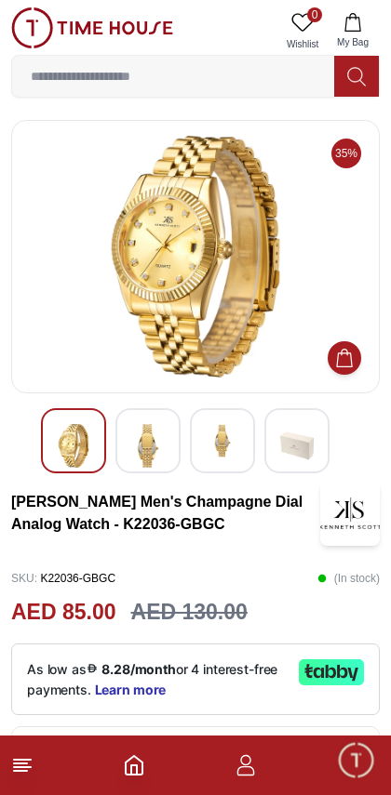
click at [293, 436] on img at bounding box center [296, 446] width 33 height 44
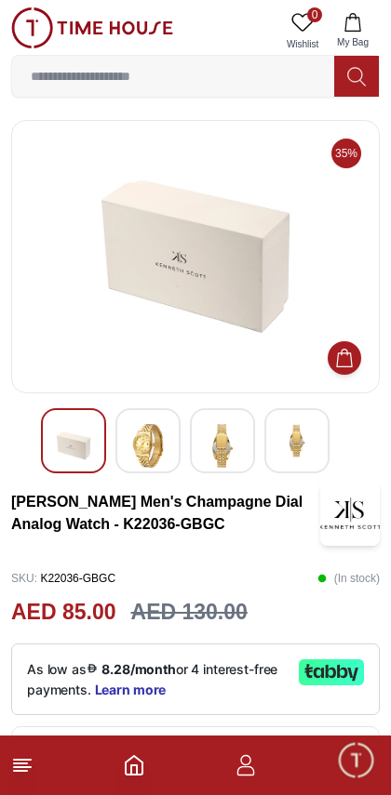
click at [296, 441] on img at bounding box center [296, 440] width 33 height 33
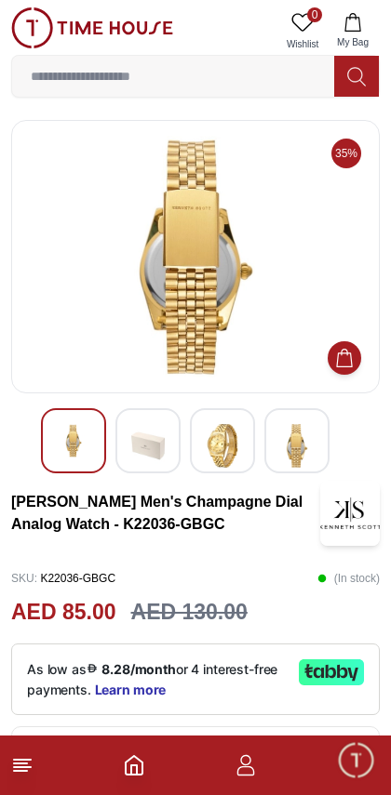
click at [287, 438] on img at bounding box center [296, 446] width 33 height 44
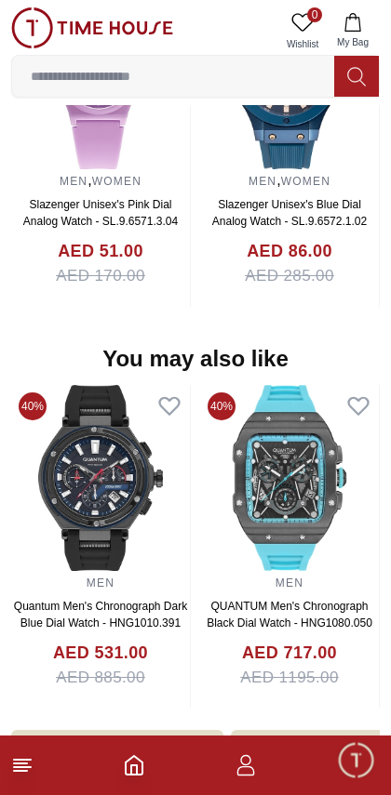
scroll to position [1685, 0]
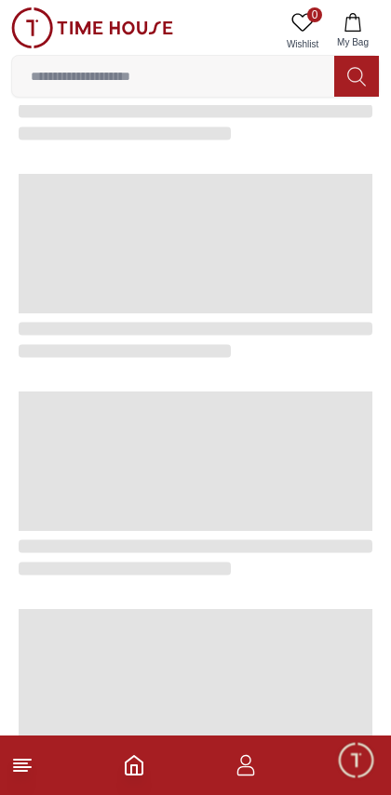
scroll to position [3228, 0]
